Goal: Information Seeking & Learning: Check status

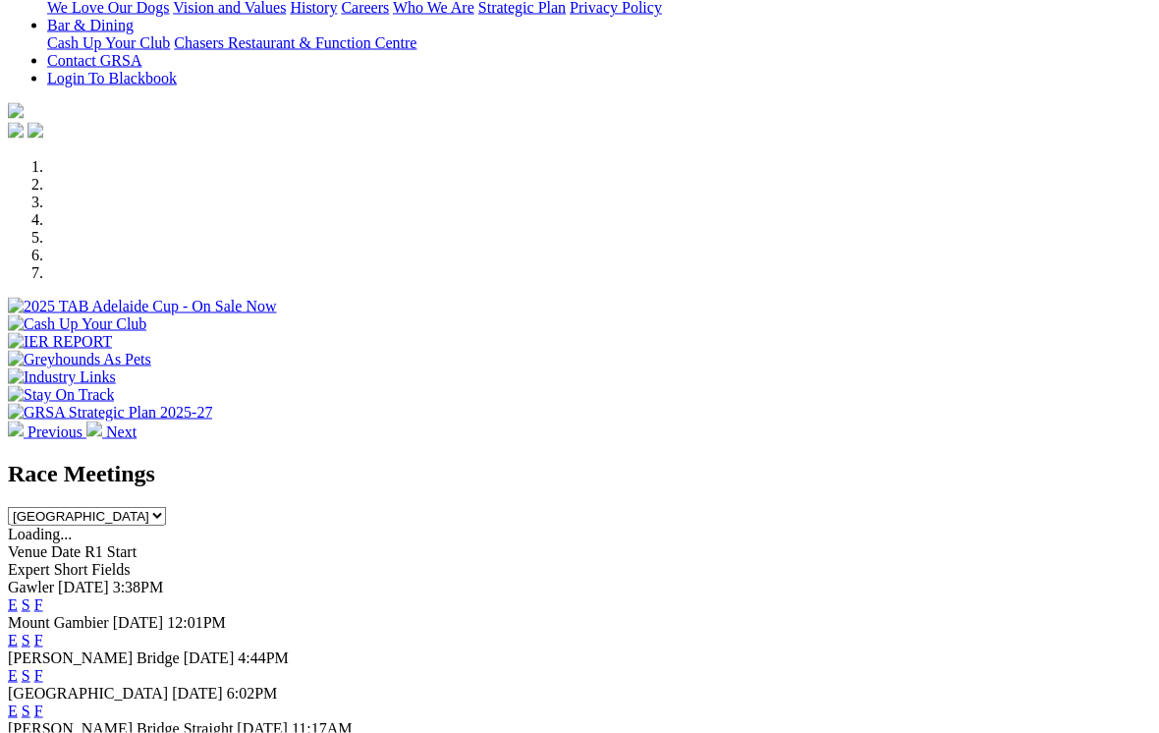
scroll to position [463, 0]
click at [43, 596] on link "F" at bounding box center [38, 604] width 9 height 17
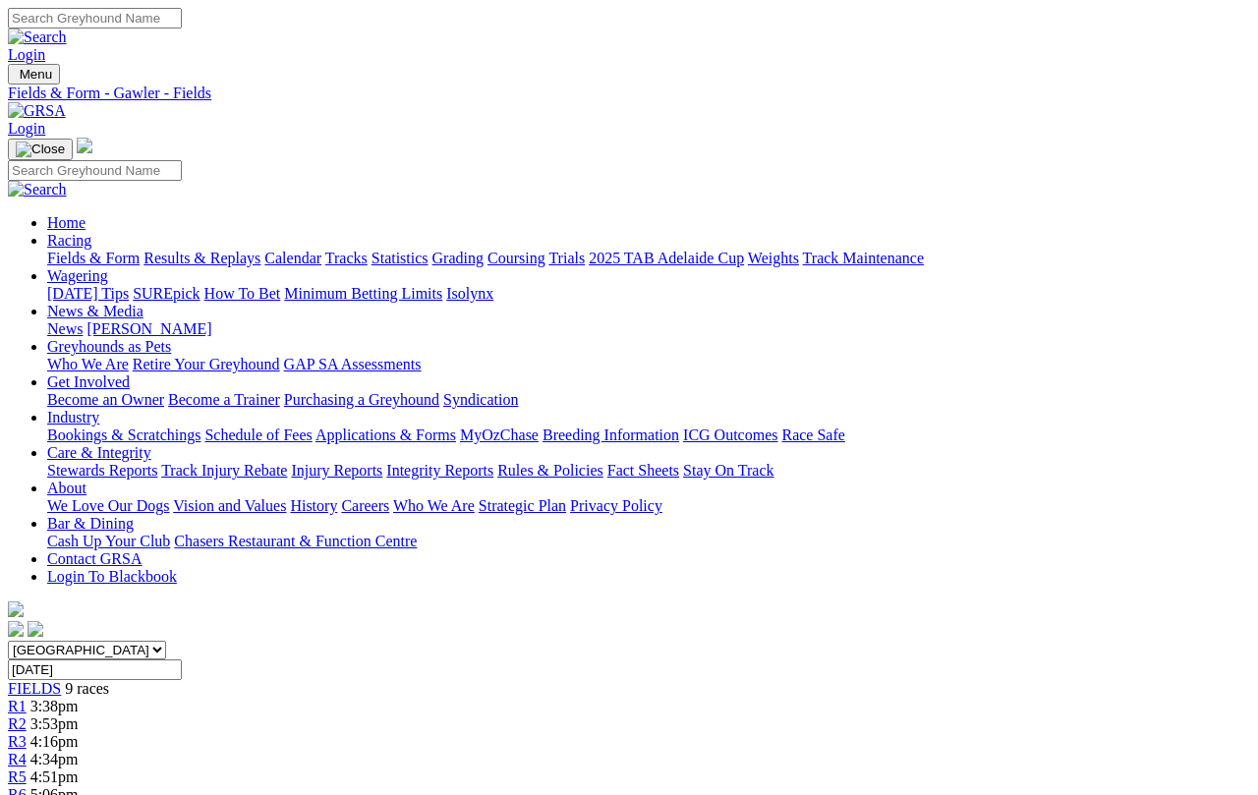
scroll to position [7, 0]
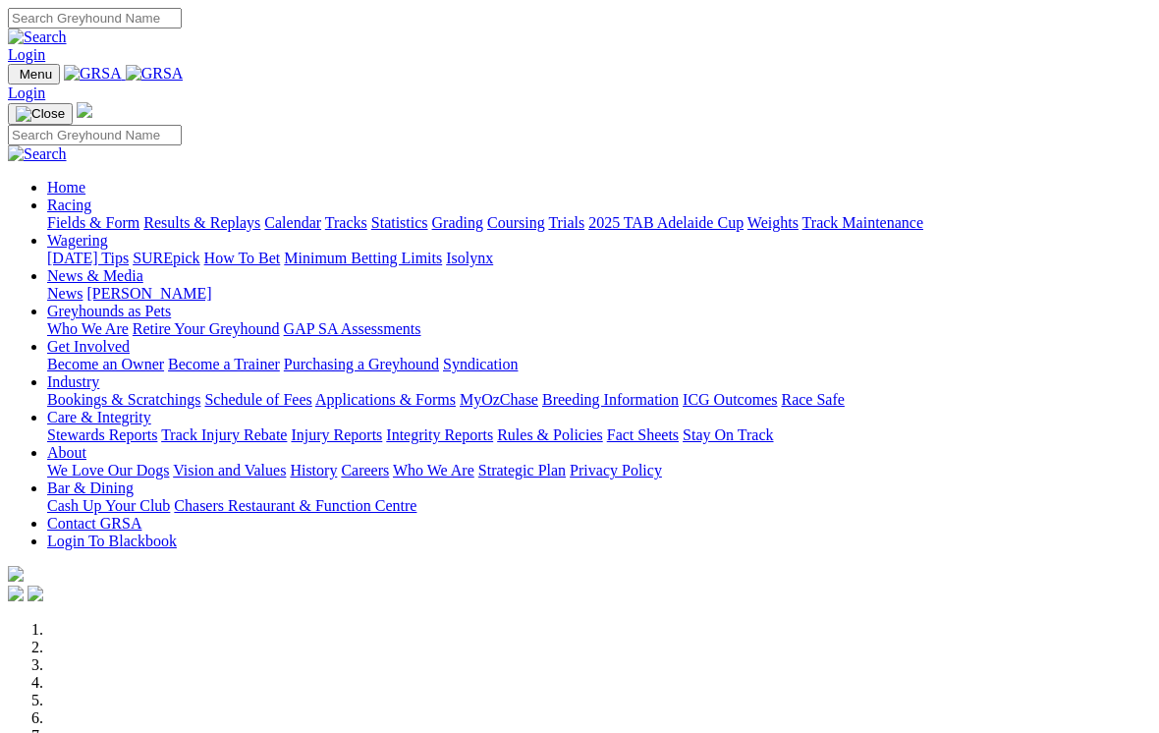
click at [151, 409] on link "Care & Integrity" at bounding box center [99, 417] width 104 height 17
click at [86, 426] on link "Stewards Reports" at bounding box center [102, 434] width 110 height 17
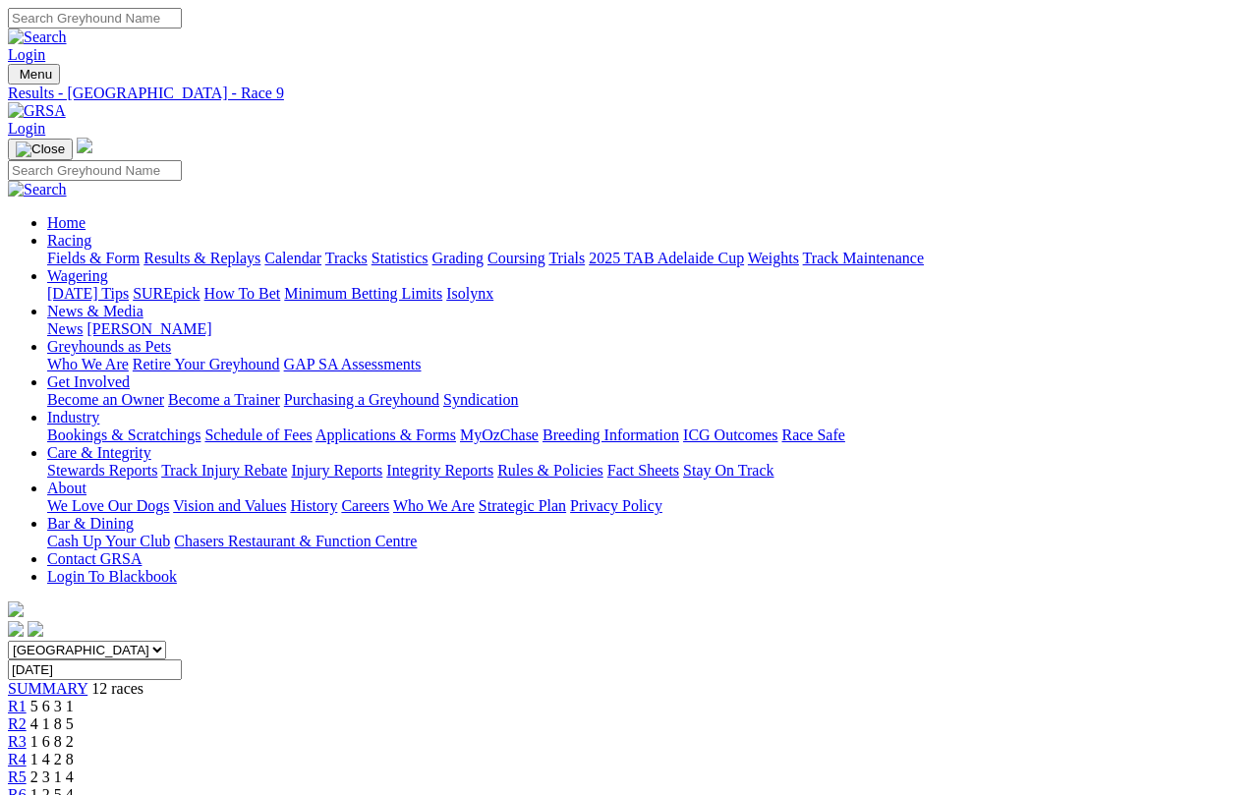
scroll to position [7, 0]
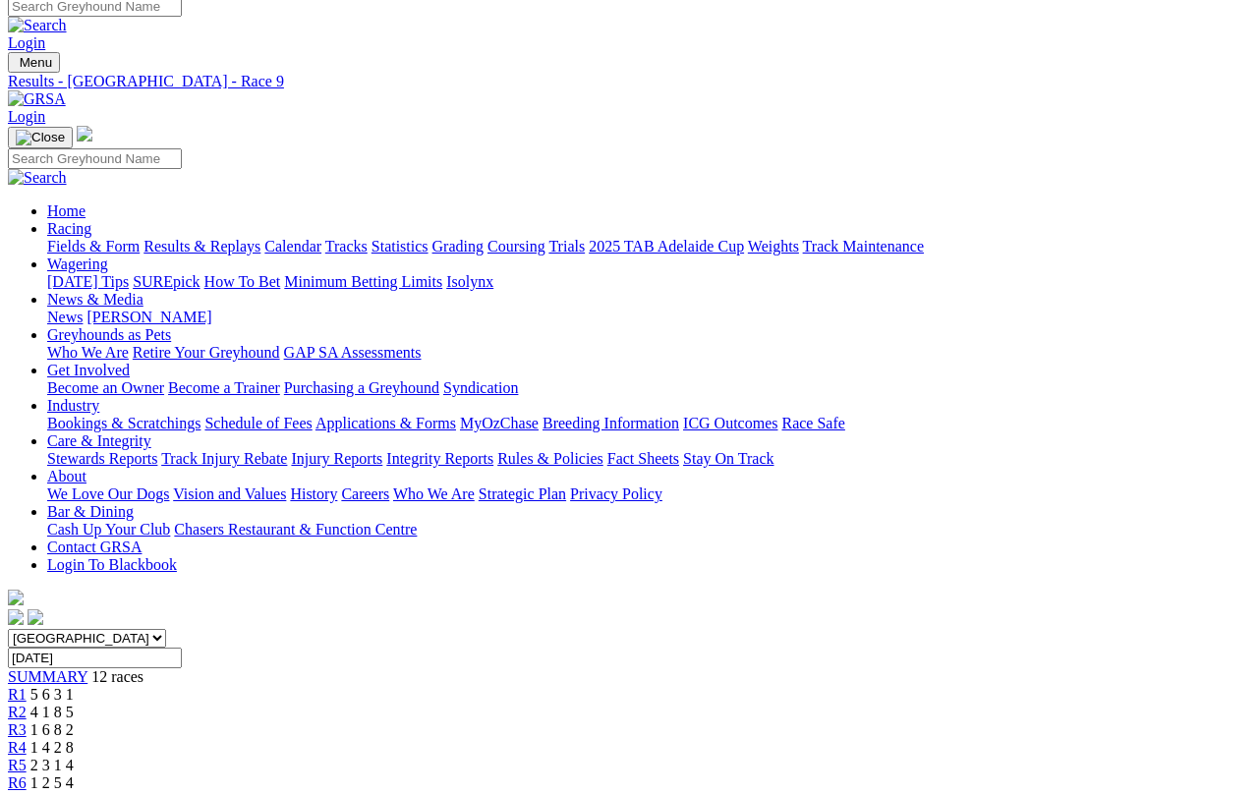
scroll to position [0, 0]
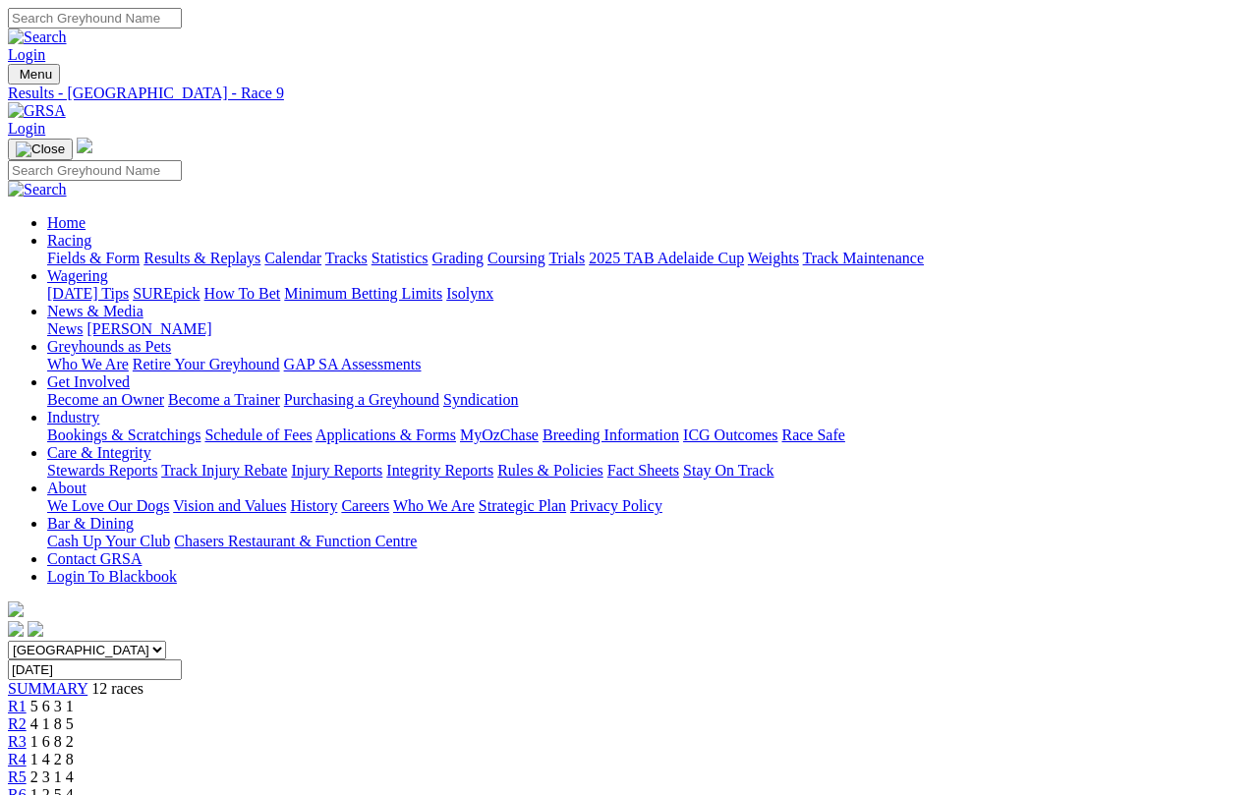
click at [91, 232] on link "Racing" at bounding box center [69, 240] width 44 height 17
click at [241, 250] on link "Results & Replays" at bounding box center [201, 258] width 117 height 17
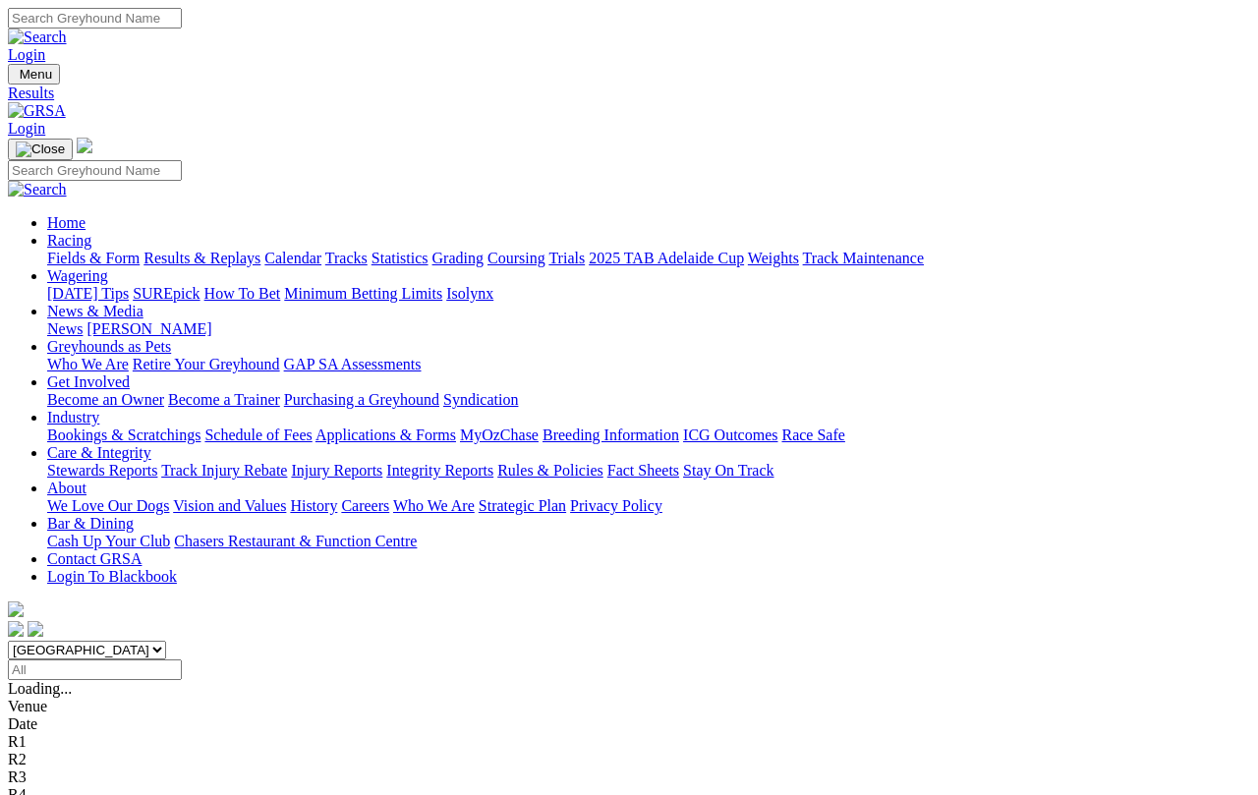
scroll to position [7, 0]
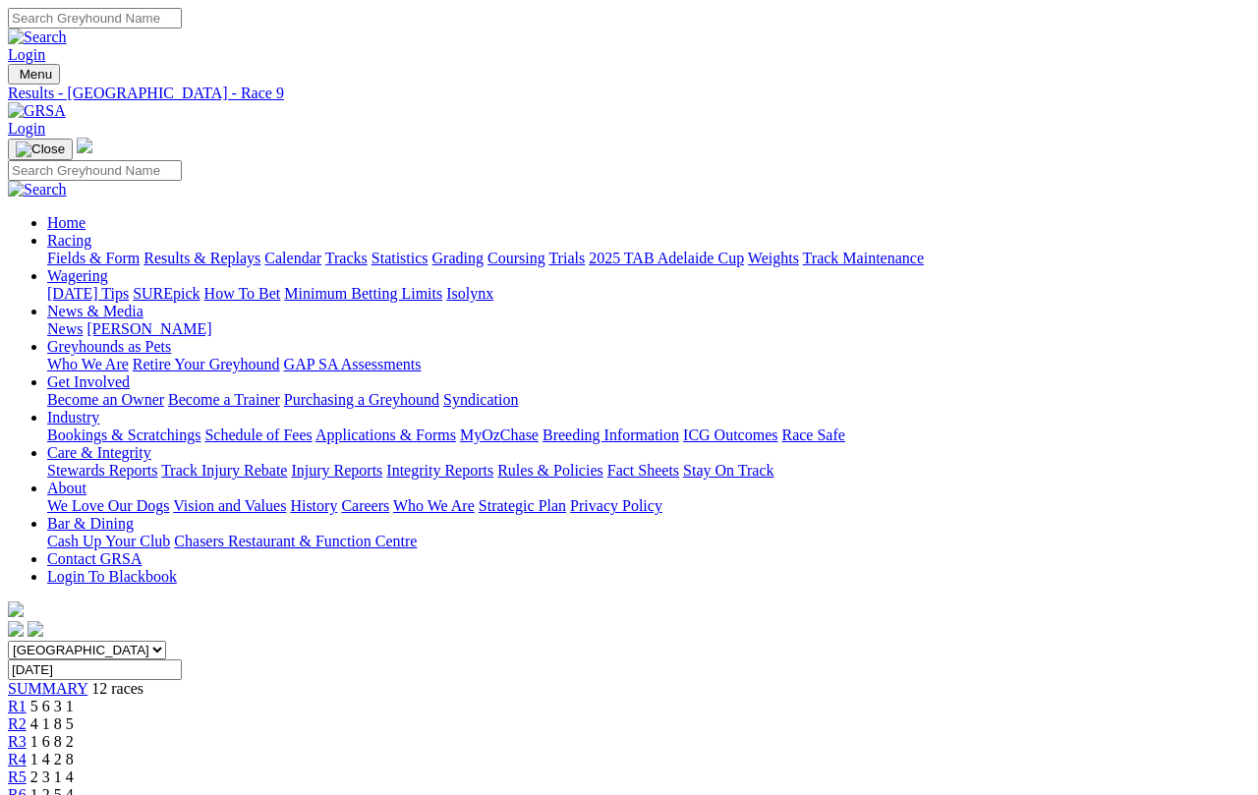
scroll to position [7, 0]
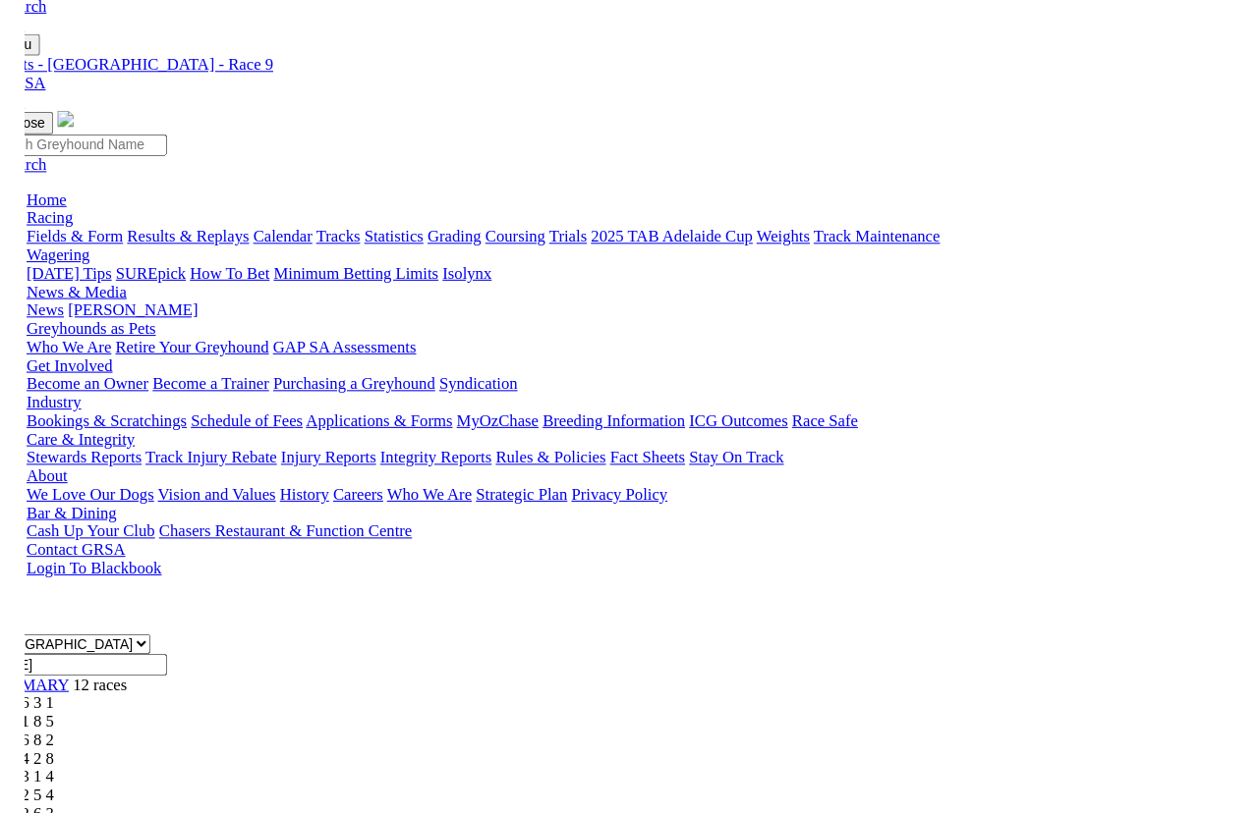
scroll to position [0, 0]
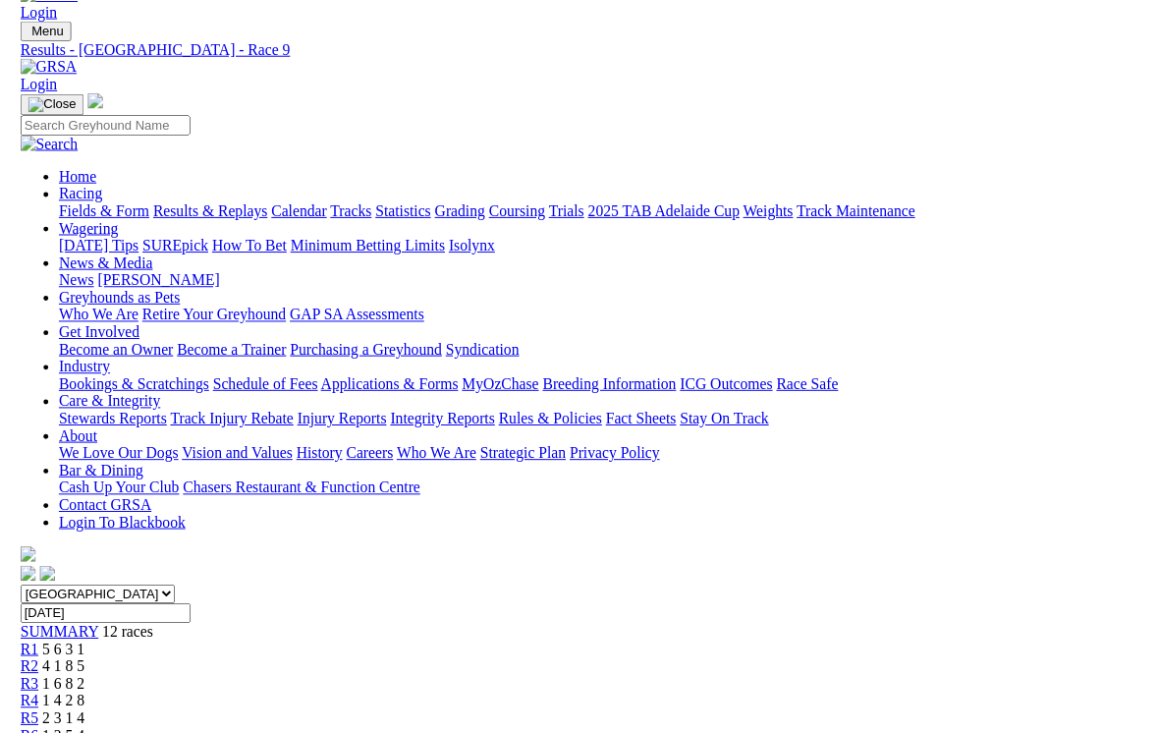
scroll to position [15, 0]
